Goal: Information Seeking & Learning: Learn about a topic

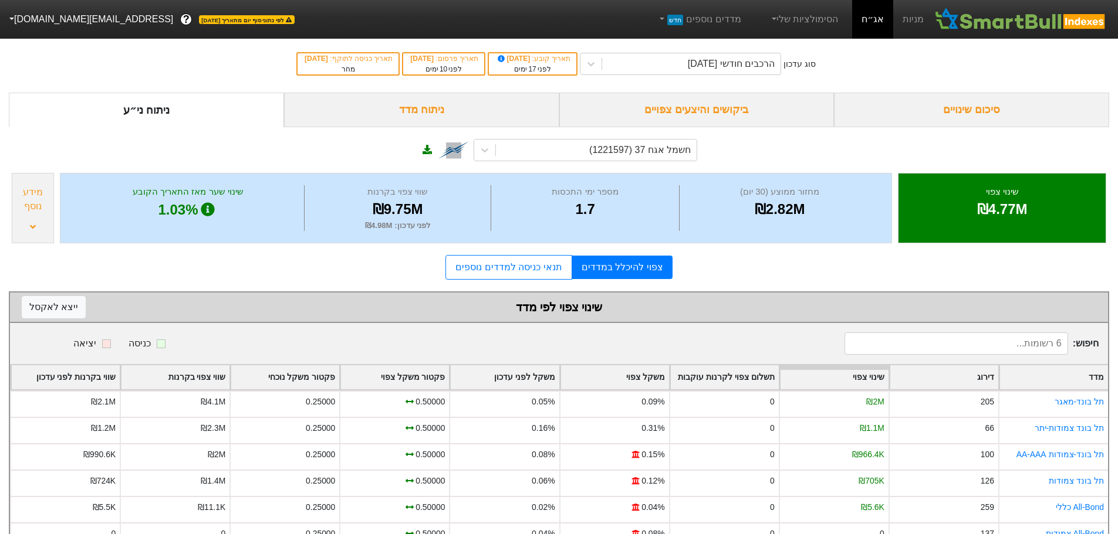
scroll to position [36, 0]
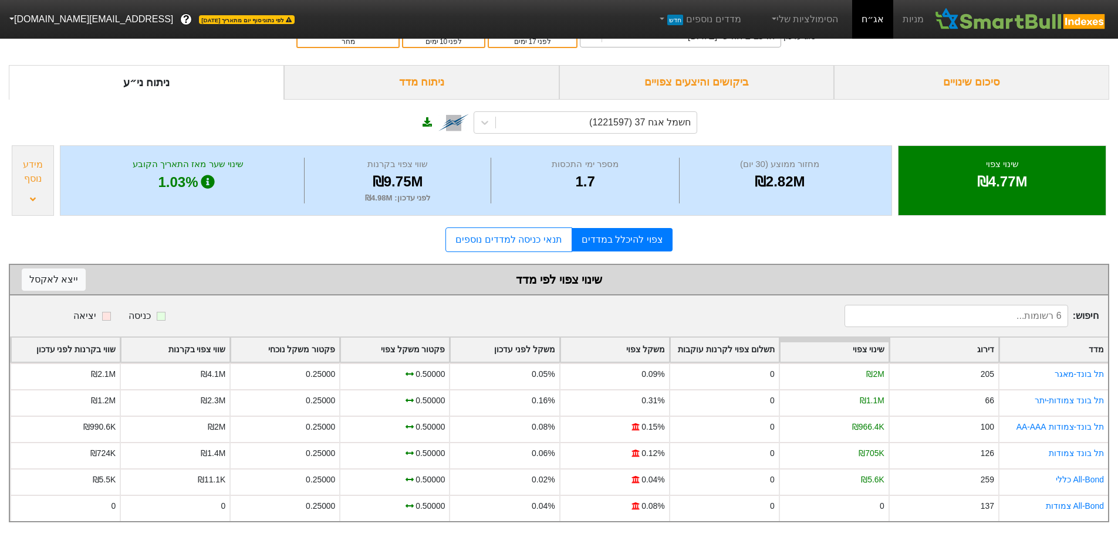
click at [705, 73] on div "ביקושים והיצעים צפויים" at bounding box center [696, 82] width 275 height 35
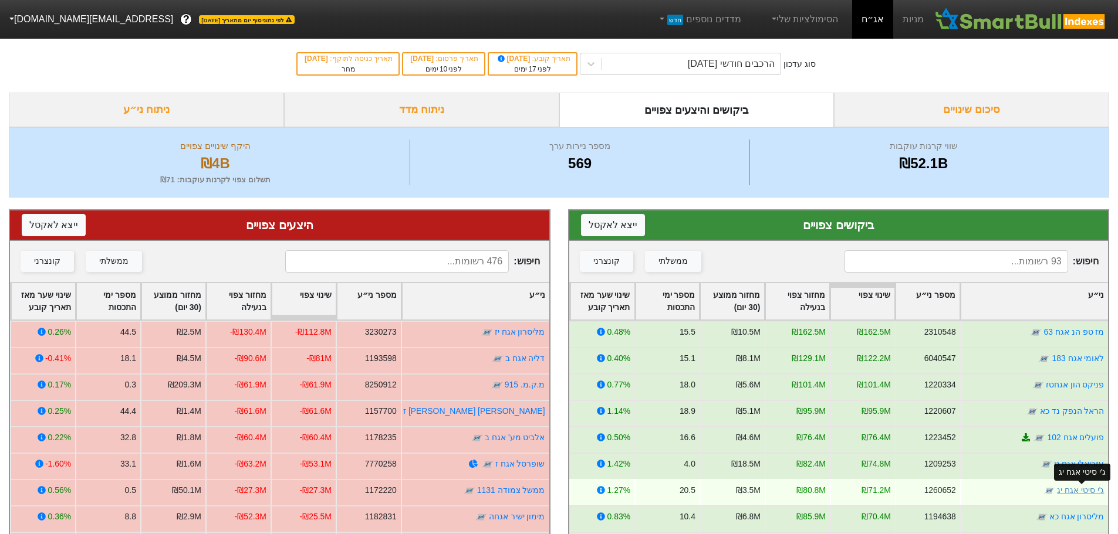
click at [1078, 494] on link "ג'י סיטי אגח יג" at bounding box center [1080, 490] width 47 height 9
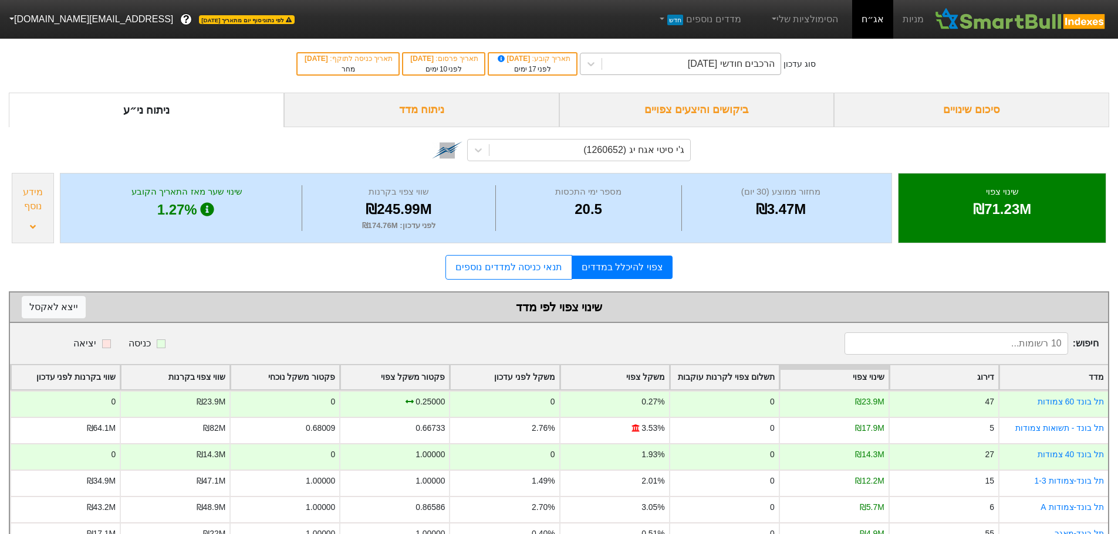
click at [727, 67] on div "הרכבים חודשי [DATE]" at bounding box center [731, 64] width 87 height 14
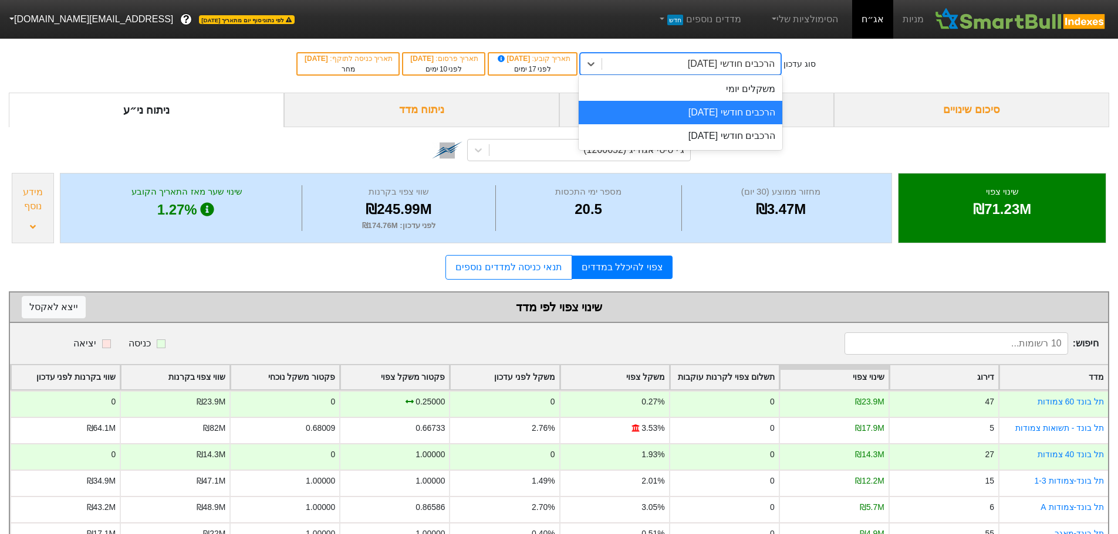
click at [739, 117] on div "הרכבים חודשי [DATE]" at bounding box center [680, 112] width 204 height 23
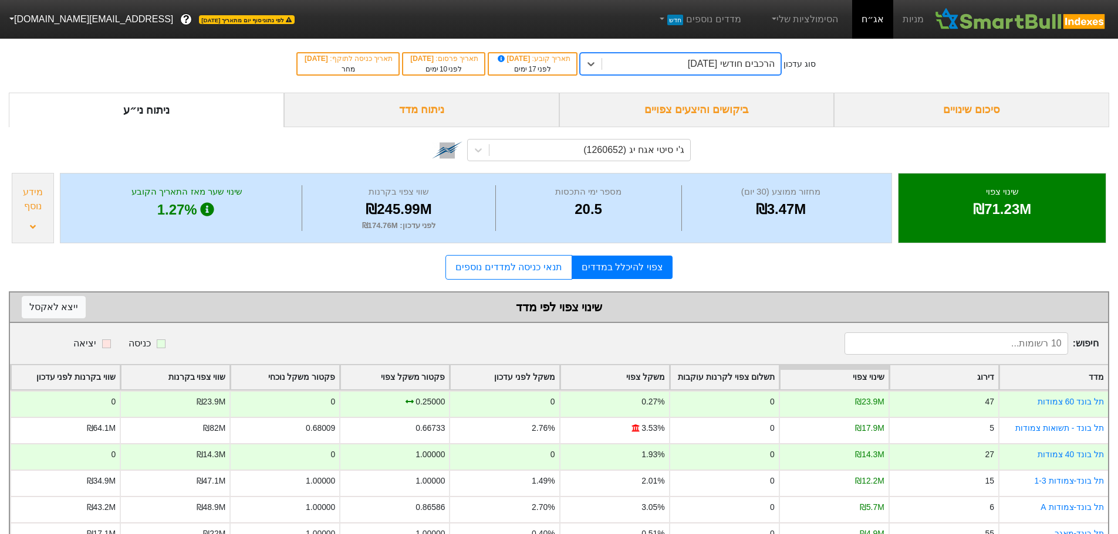
drag, startPoint x: 732, startPoint y: 111, endPoint x: 744, endPoint y: 119, distance: 14.7
click at [732, 111] on div "ביקושים והיצעים צפויים" at bounding box center [696, 110] width 275 height 35
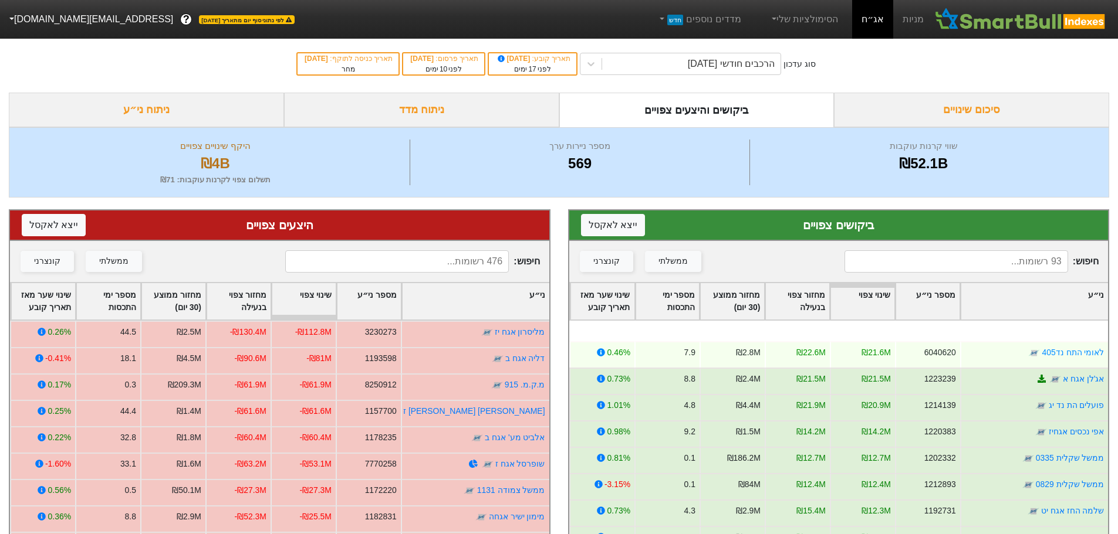
scroll to position [645, 0]
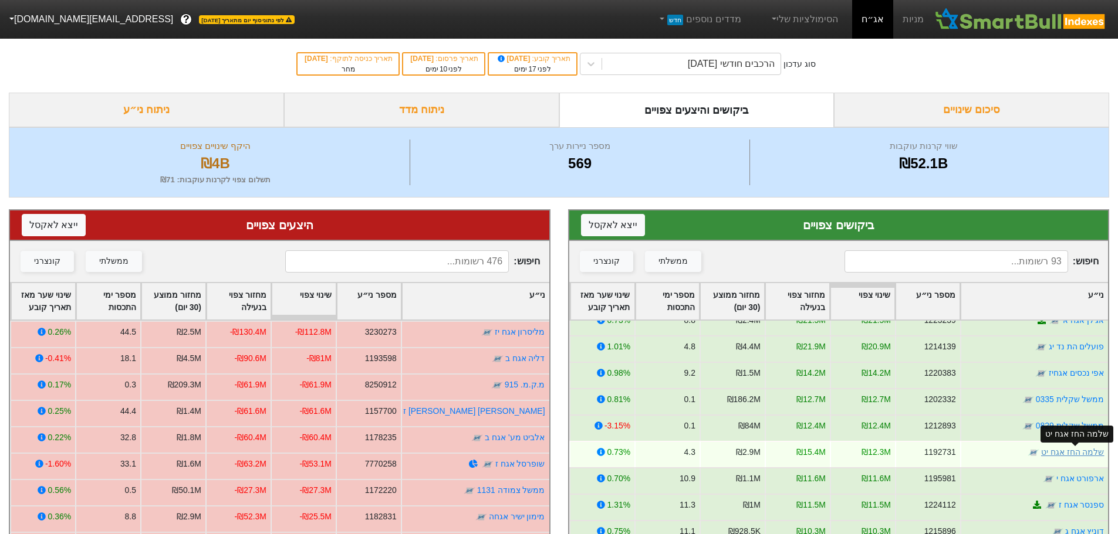
click at [1074, 453] on link "שלמה החז אגח יט" at bounding box center [1071, 452] width 63 height 9
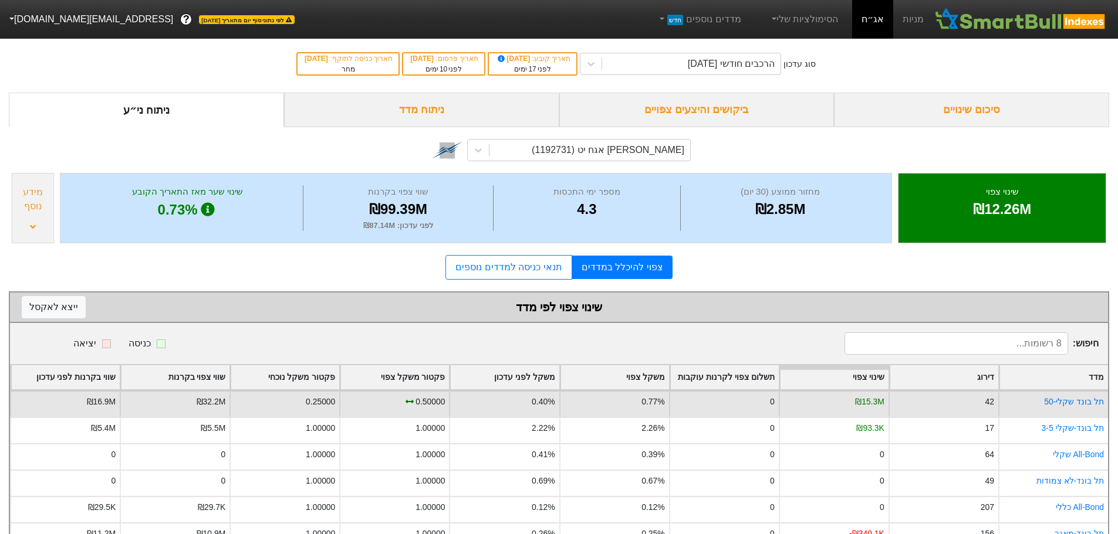
scroll to position [89, 0]
